Goal: Communication & Community: Answer question/provide support

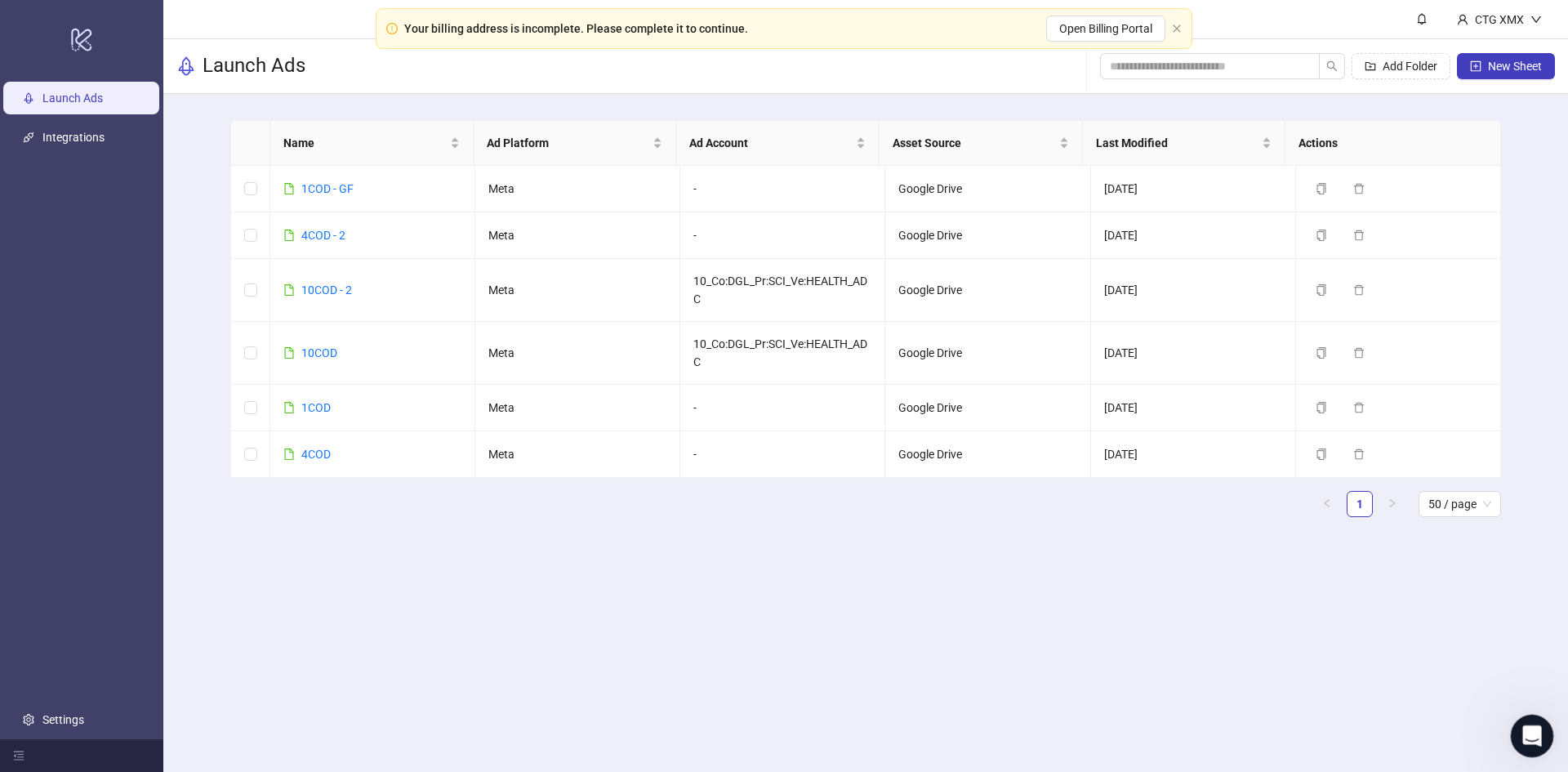
click at [1543, 737] on div "Open Intercom Messenger" at bounding box center [1529, 733] width 54 height 54
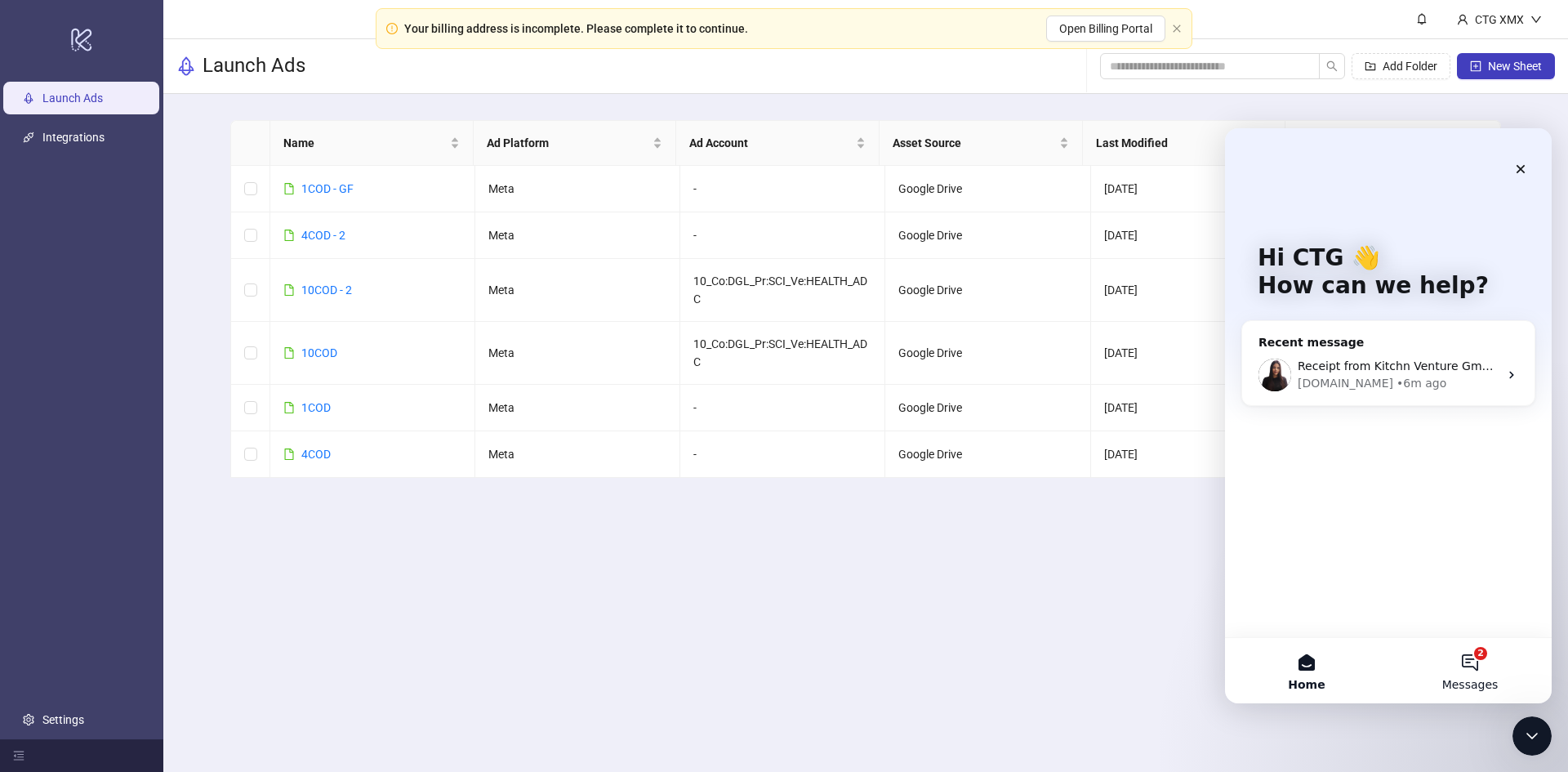
click at [1488, 669] on button "2 Messages" at bounding box center [1469, 670] width 163 height 65
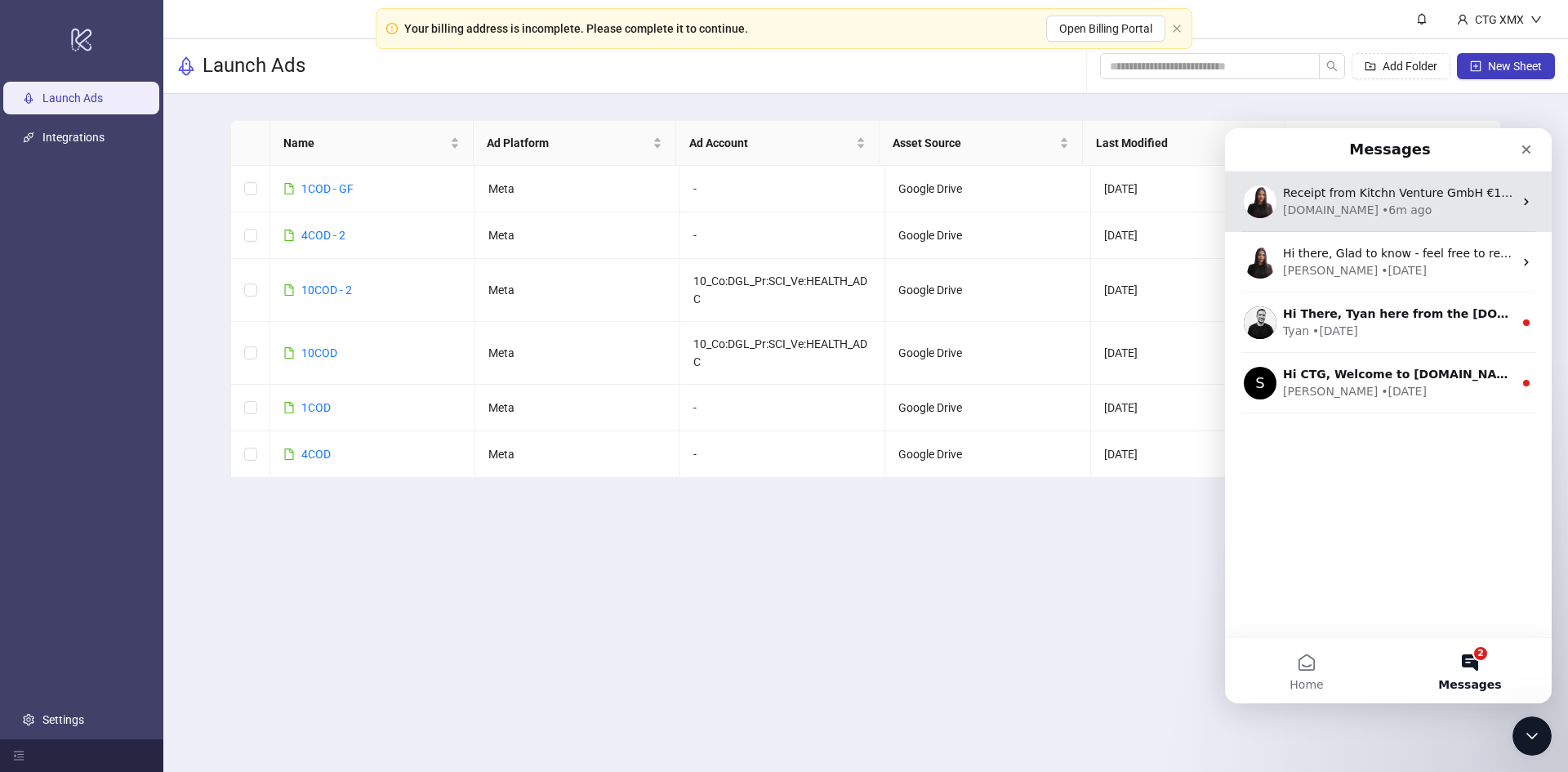
click at [1365, 182] on div "Receipt from Kitchn Venture GmbH €1,199.00 Paid [DATE] [DOMAIN_NAME] • 6m ago" at bounding box center [1388, 202] width 326 height 60
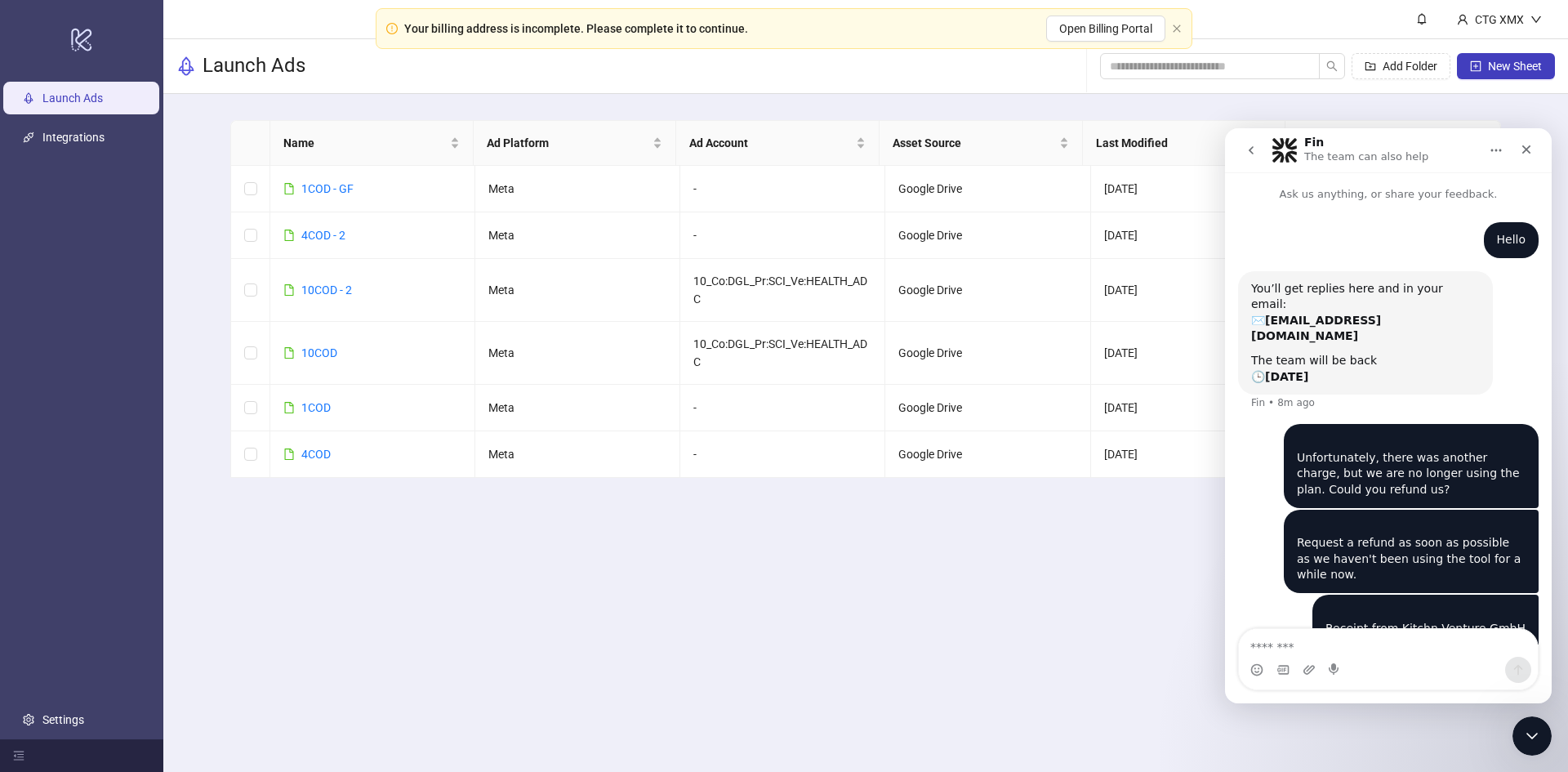
scroll to position [20, 0]
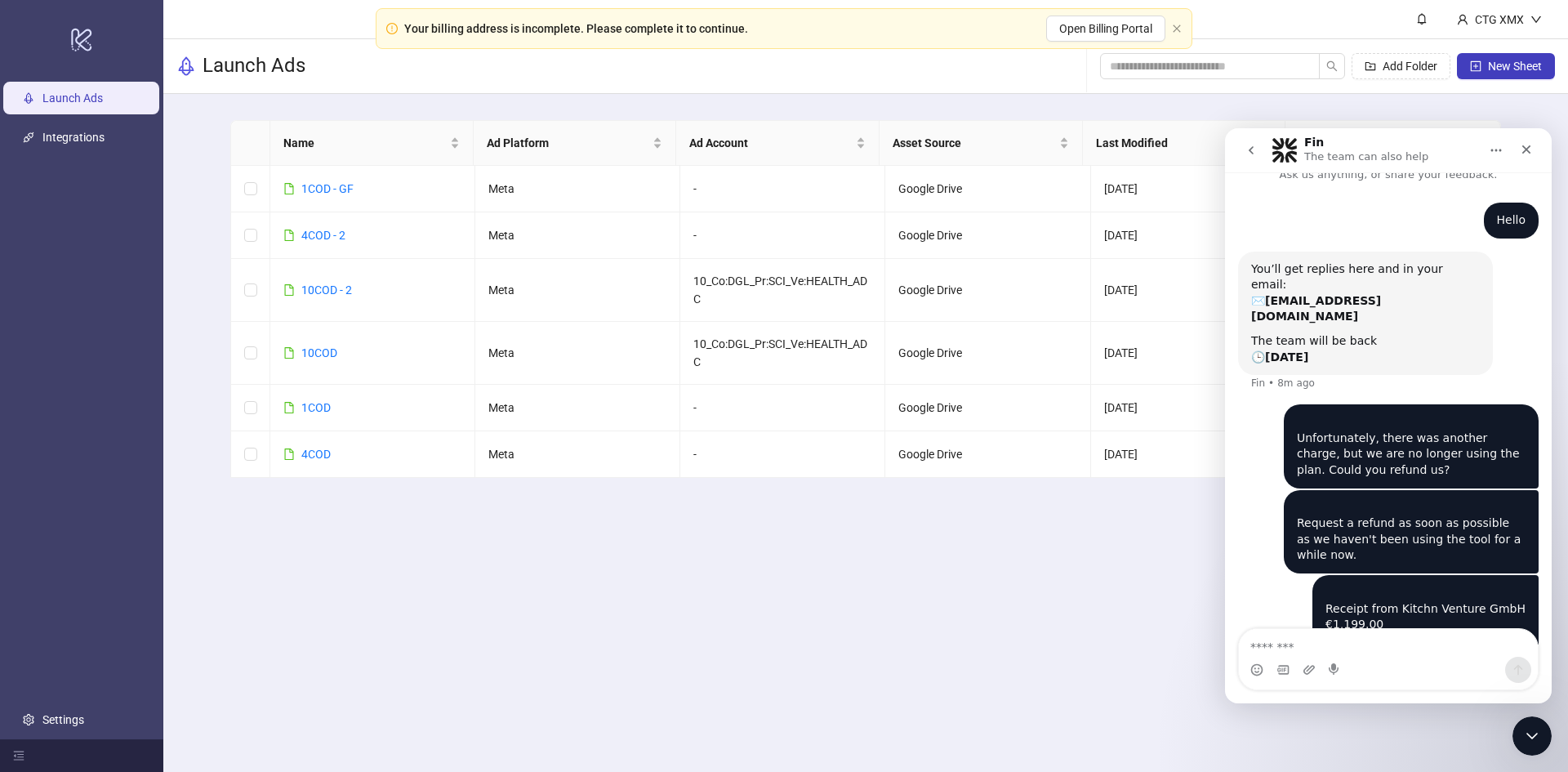
drag, startPoint x: 1300, startPoint y: 315, endPoint x: 1232, endPoint y: 580, distance: 273.6
click at [1232, 580] on div "Hello CTG • 8m ago You’ll get replies here and in your email: ✉️ [EMAIL_ADDRESS…" at bounding box center [1388, 430] width 326 height 495
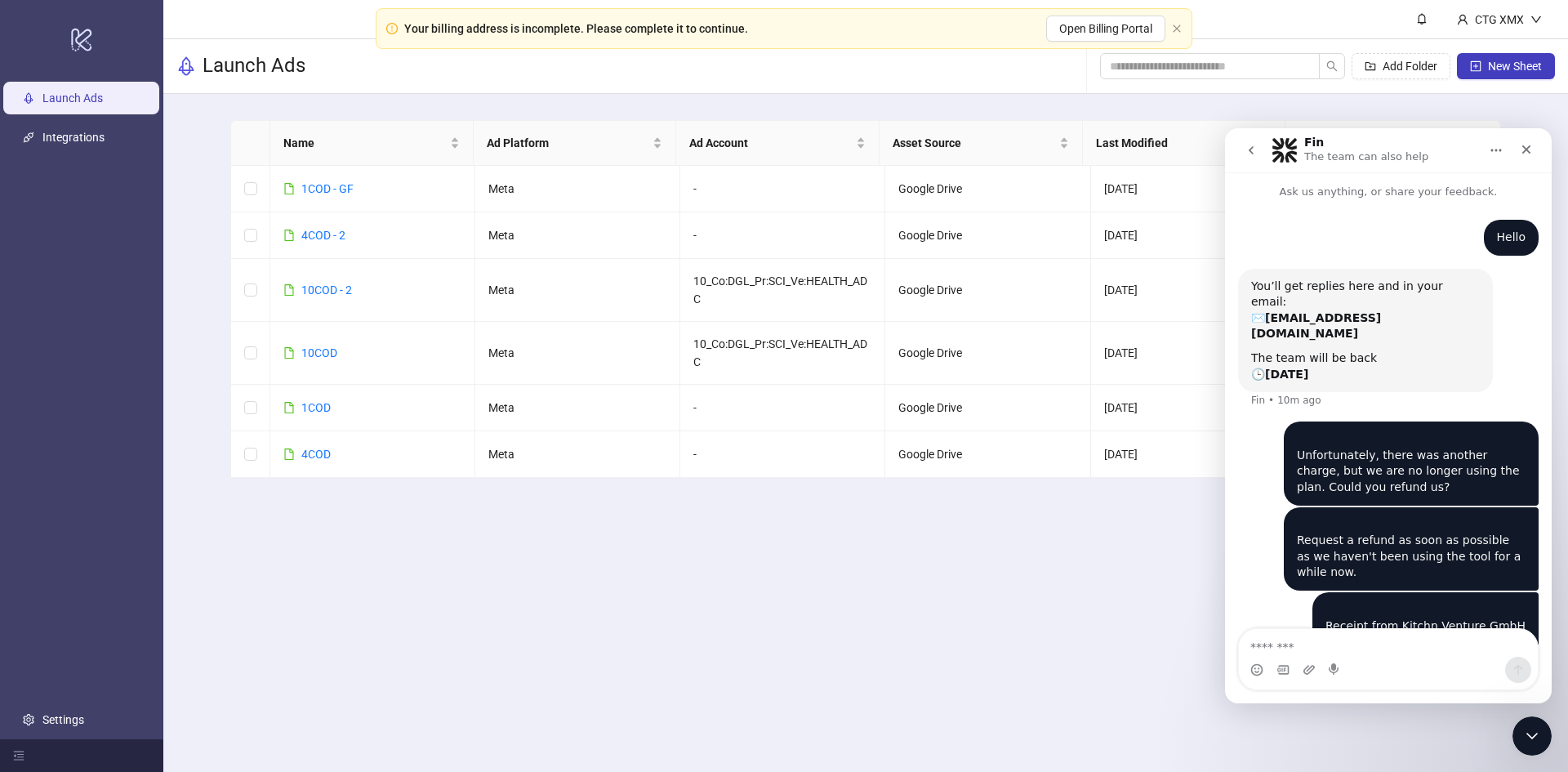
scroll to position [0, 0]
click at [101, 136] on link "Integrations" at bounding box center [73, 137] width 62 height 13
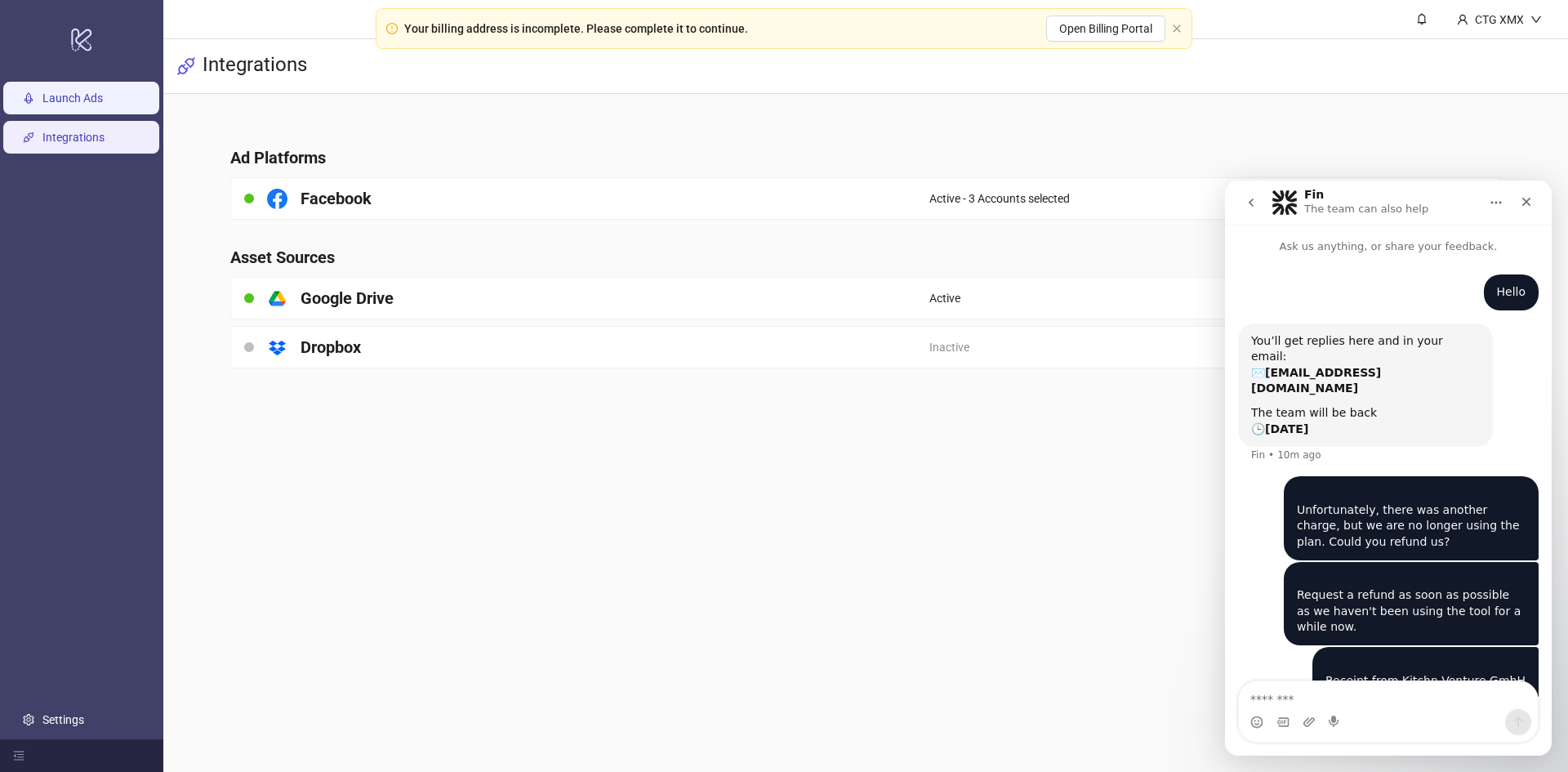
click at [95, 105] on link "Launch Ads" at bounding box center [72, 98] width 60 height 13
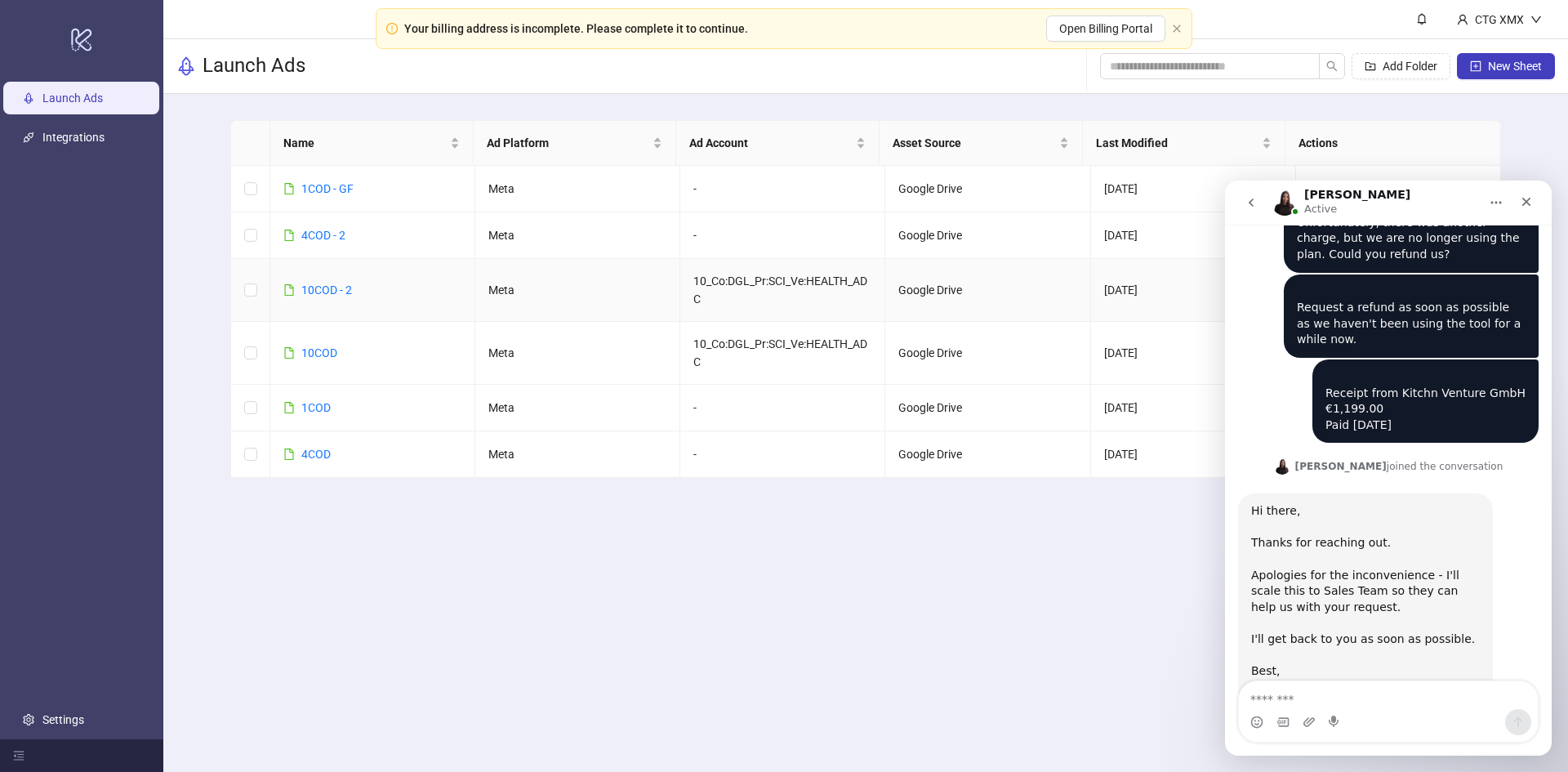
scroll to position [281, 0]
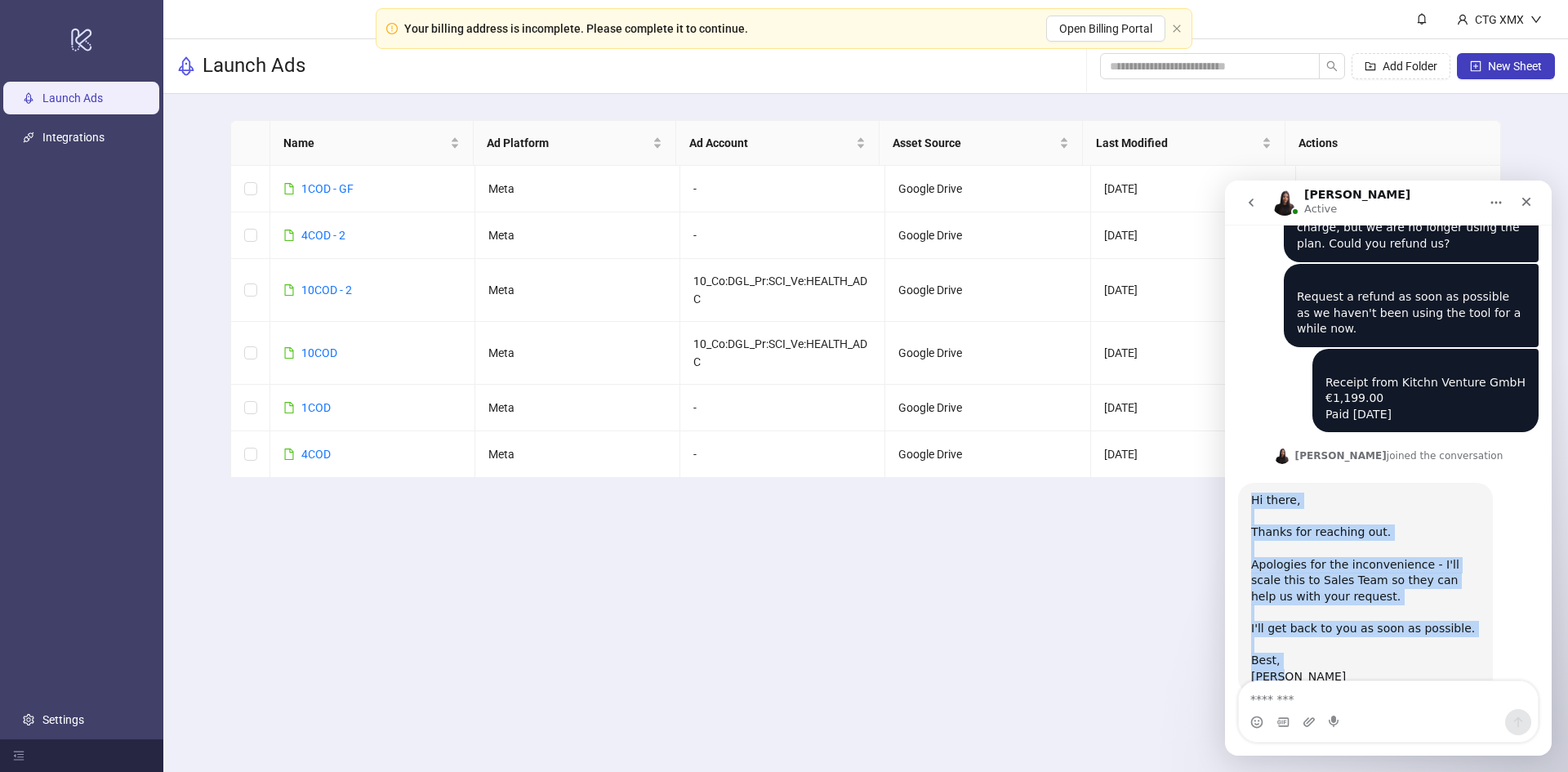
drag, startPoint x: 1287, startPoint y: 634, endPoint x: 1236, endPoint y: 452, distance: 189.0
click at [1236, 452] on div "Hello CTG • 37m ago You’ll get replies here and in your email: ✉️ [EMAIL_ADDRES…" at bounding box center [1388, 351] width 326 height 758
copy div "Hi there, Thanks for reaching out. Apologies for the inconvenience - I'll scale…"
click at [1348, 673] on div "Hi there, Thanks for reaching out. Apologies for the inconvenience - I'll scale…" at bounding box center [1388, 606] width 301 height 247
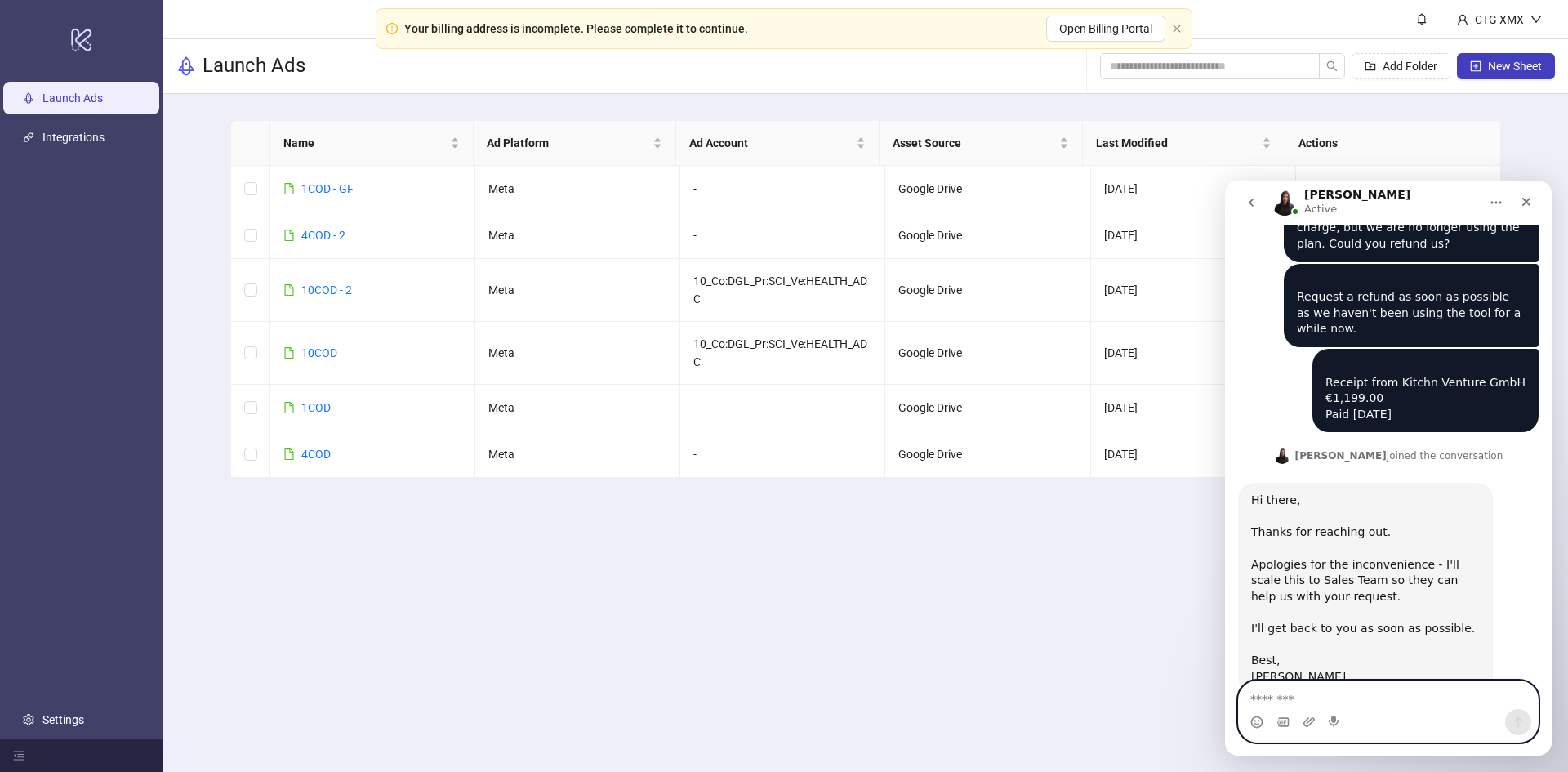
click at [1371, 707] on textarea "Message…" at bounding box center [1388, 695] width 299 height 28
paste textarea "**********"
type textarea "**********"
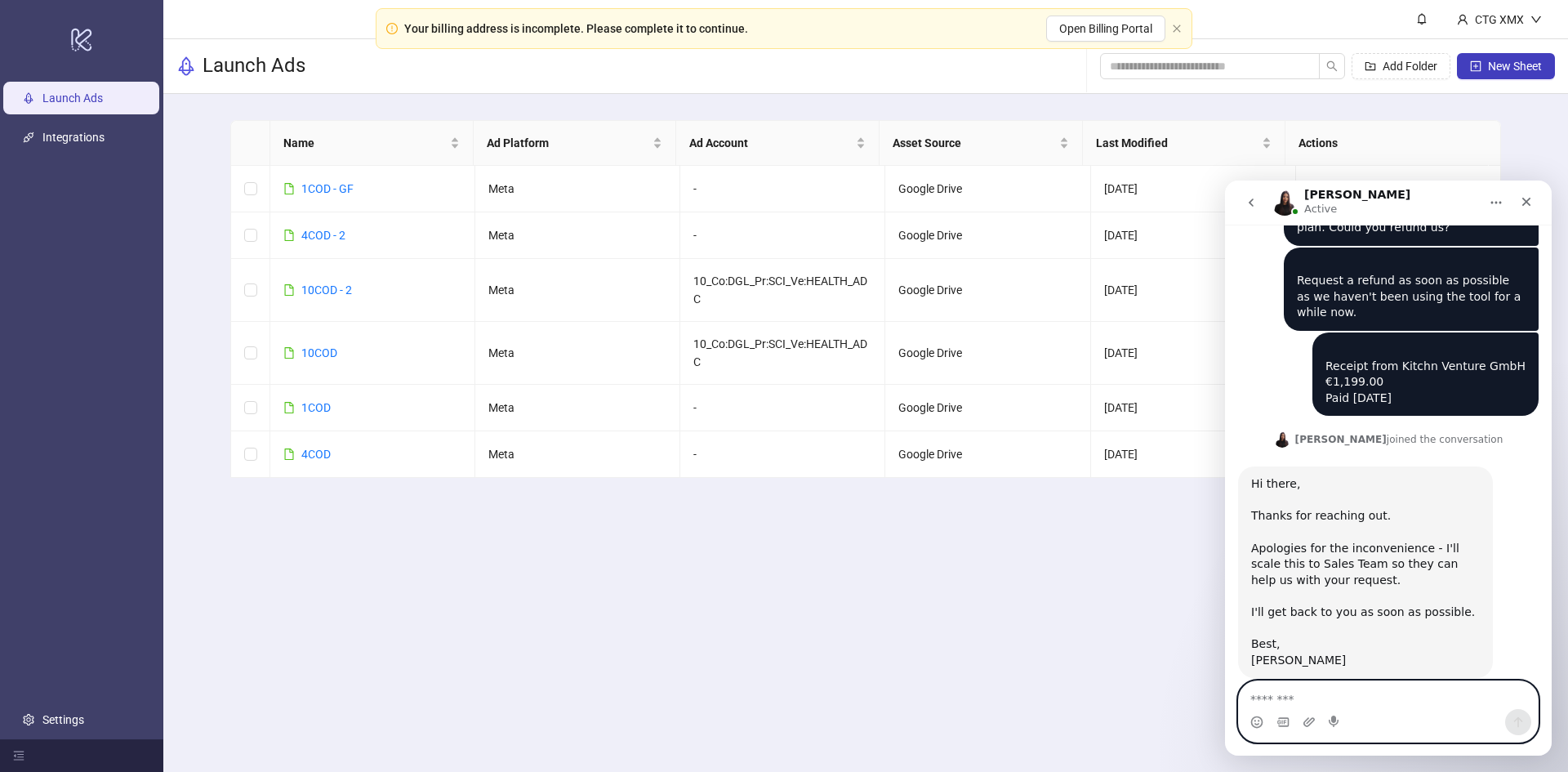
scroll to position [362, 0]
